Goal: Navigation & Orientation: Find specific page/section

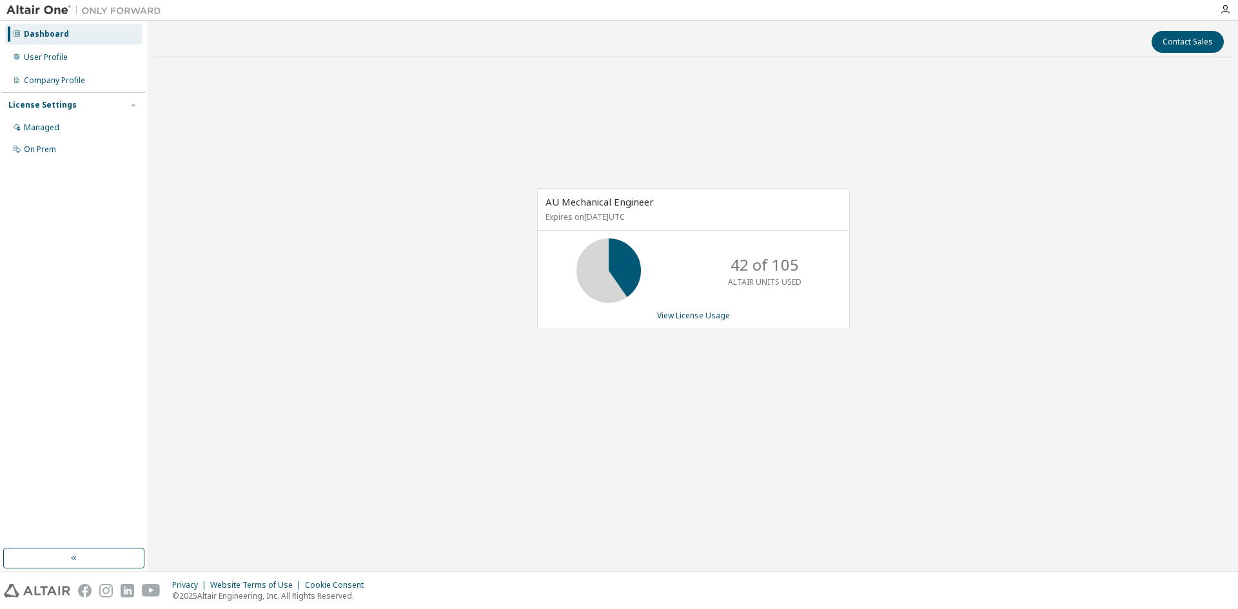
click at [283, 295] on div "AU Mechanical Engineer Expires on [DATE] UTC 42 of 105 ALTAIR UNITS USED View L…" at bounding box center [693, 266] width 1076 height 396
